Goal: Task Accomplishment & Management: Use online tool/utility

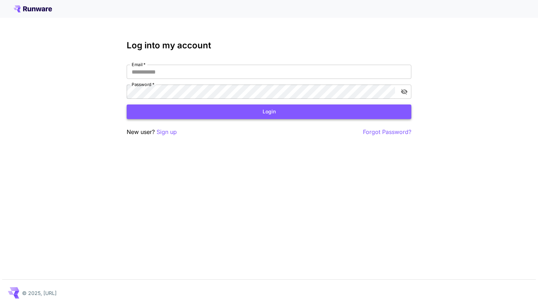
type input "**********"
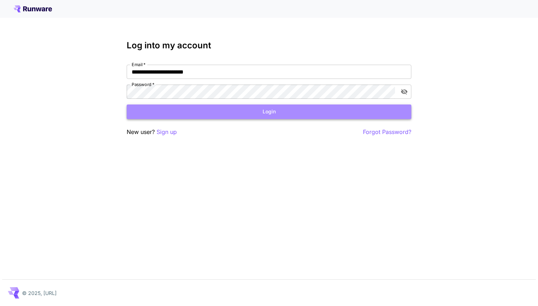
click at [267, 110] on button "Login" at bounding box center [269, 112] width 285 height 15
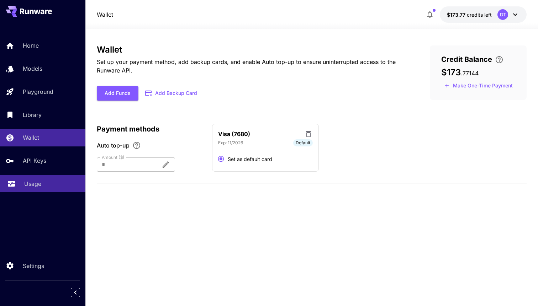
click at [41, 192] on link "Usage" at bounding box center [42, 183] width 85 height 17
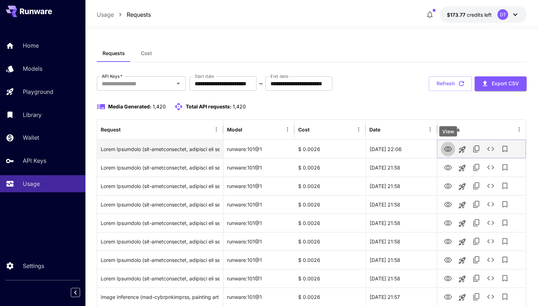
click at [448, 151] on icon "View" at bounding box center [448, 149] width 8 height 5
click at [487, 149] on icon "See details" at bounding box center [490, 149] width 9 height 9
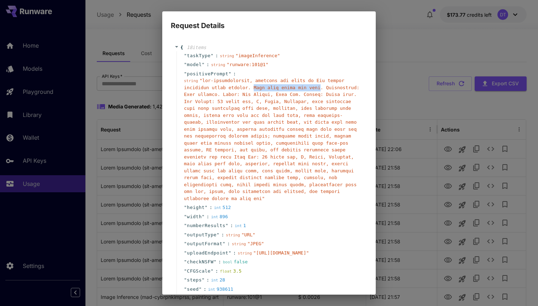
drag, startPoint x: 253, startPoint y: 87, endPoint x: 321, endPoint y: 88, distance: 68.0
click at [321, 88] on span "" "" at bounding box center [271, 139] width 175 height 123
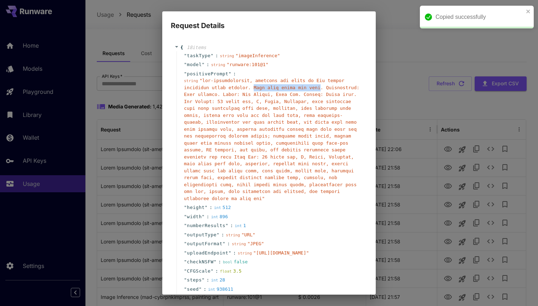
click at [321, 88] on span "" "" at bounding box center [271, 139] width 175 height 123
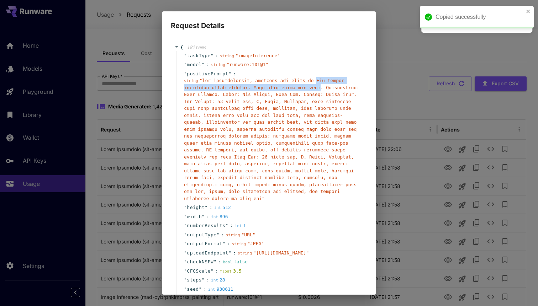
drag, startPoint x: 316, startPoint y: 80, endPoint x: 320, endPoint y: 89, distance: 9.2
click at [320, 89] on span "" "" at bounding box center [271, 139] width 175 height 123
copy span "The rebels celebrate their victory. They have freed the city"
